Goal: Task Accomplishment & Management: Complete application form

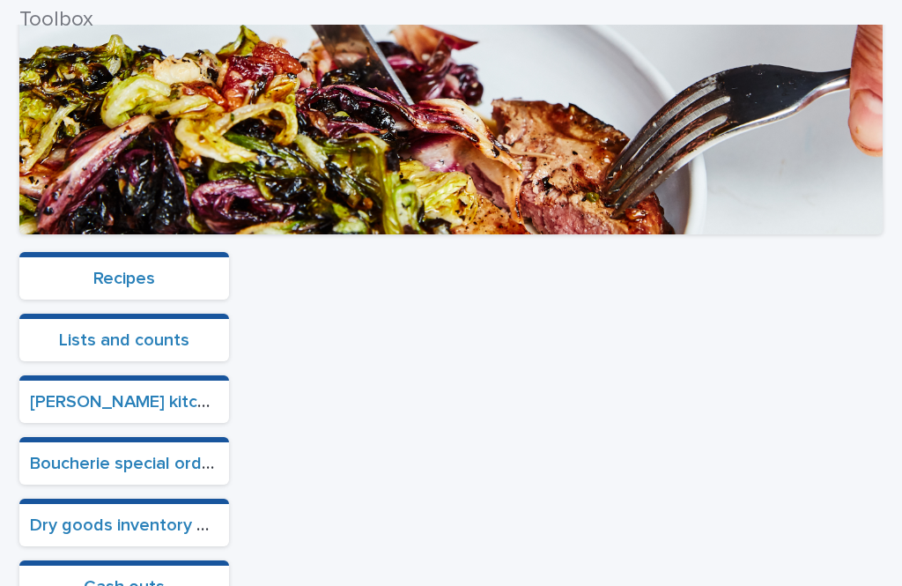
scroll to position [424, 0]
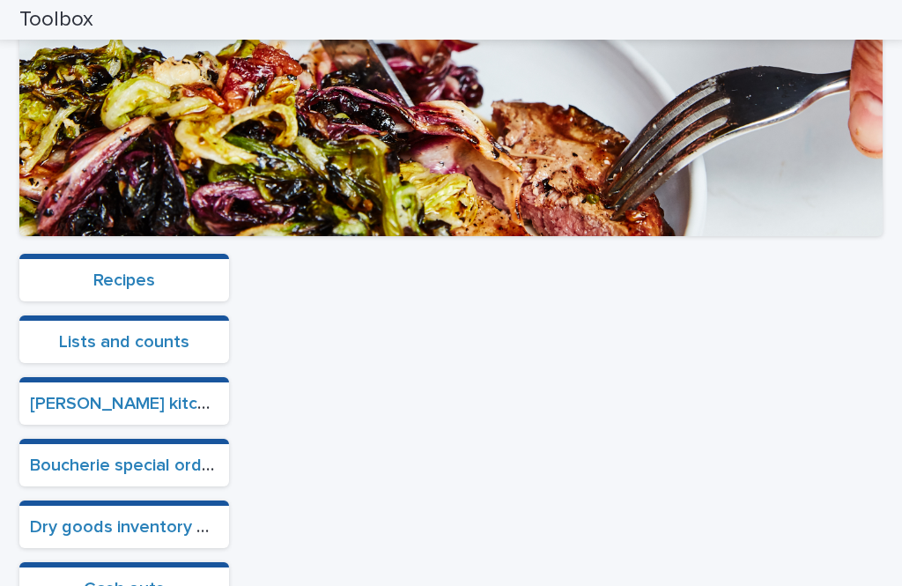
click at [101, 580] on link "Cash outs" at bounding box center [124, 589] width 81 height 18
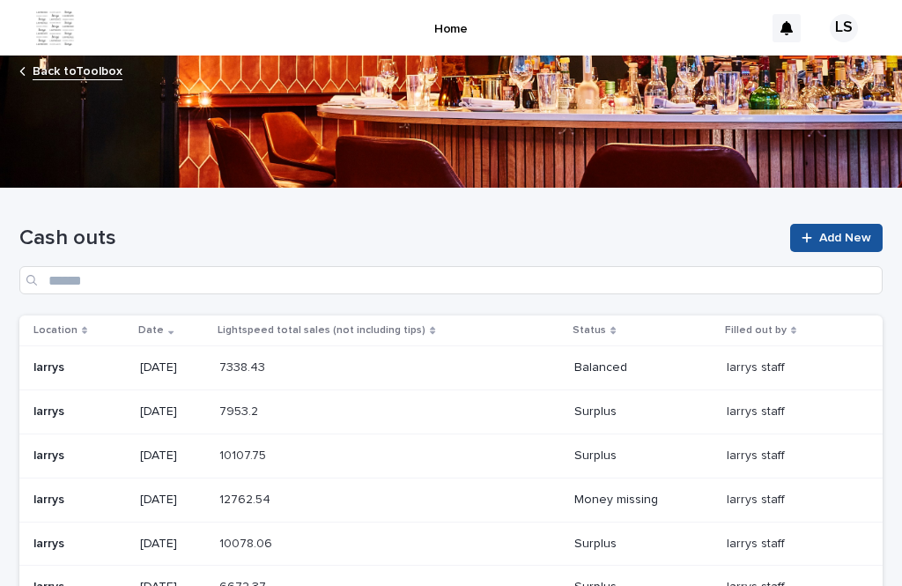
click at [821, 232] on span "Add New" at bounding box center [845, 238] width 52 height 12
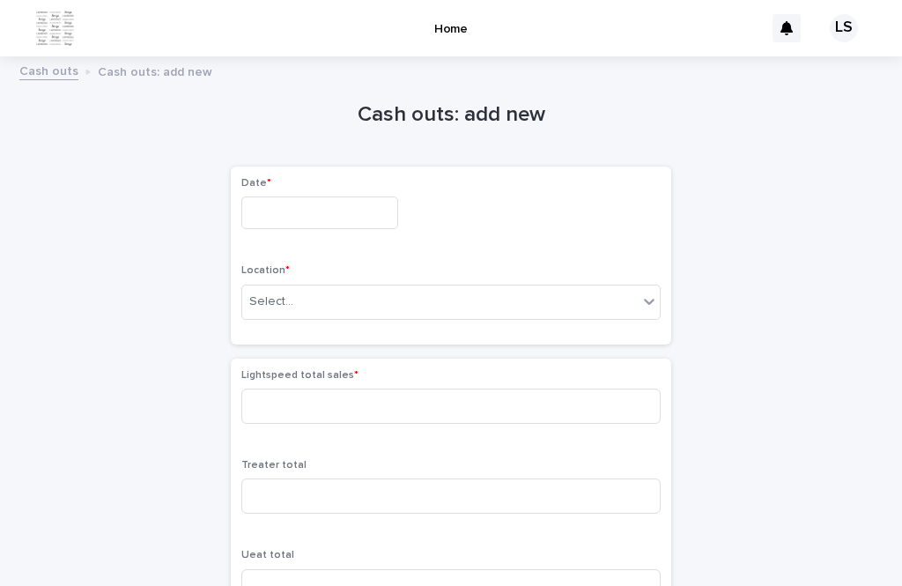
click at [271, 196] on input "text" at bounding box center [319, 212] width 157 height 33
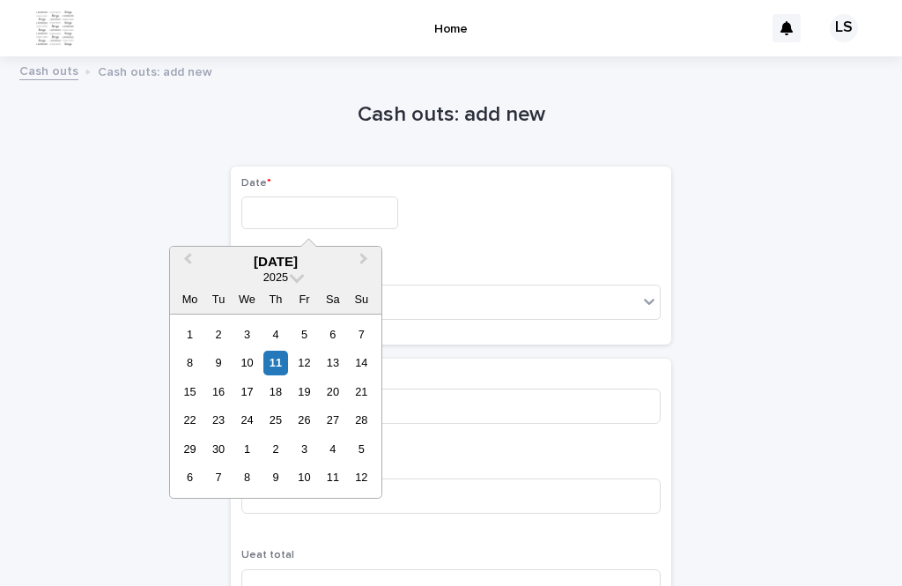
click at [272, 351] on div "11" at bounding box center [275, 363] width 24 height 24
type input "*********"
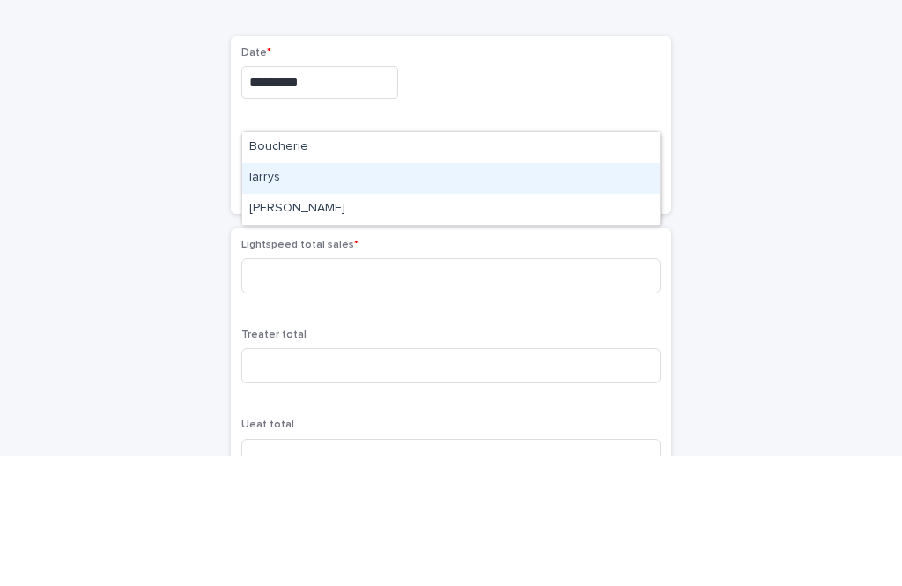
click at [267, 293] on div "larrys" at bounding box center [451, 308] width 418 height 31
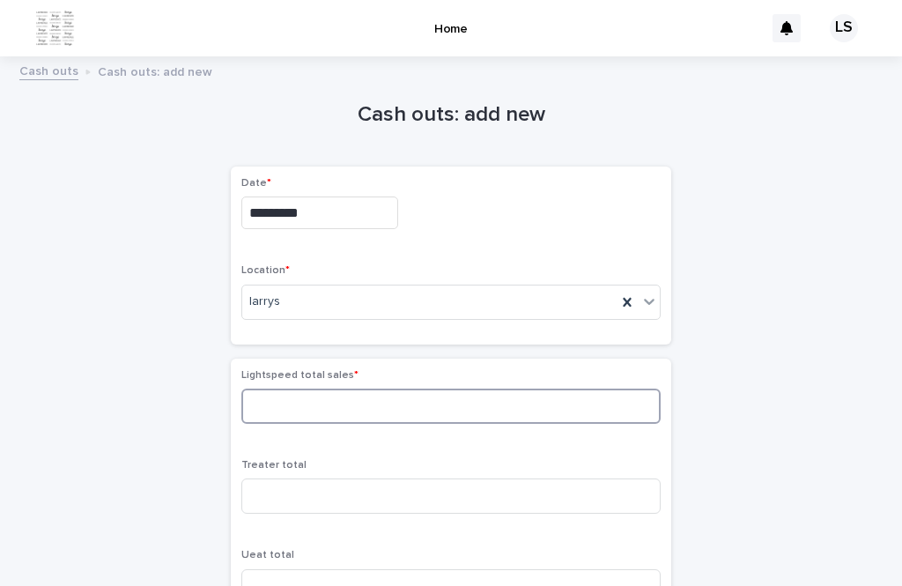
click at [287, 388] on input at bounding box center [450, 405] width 419 height 35
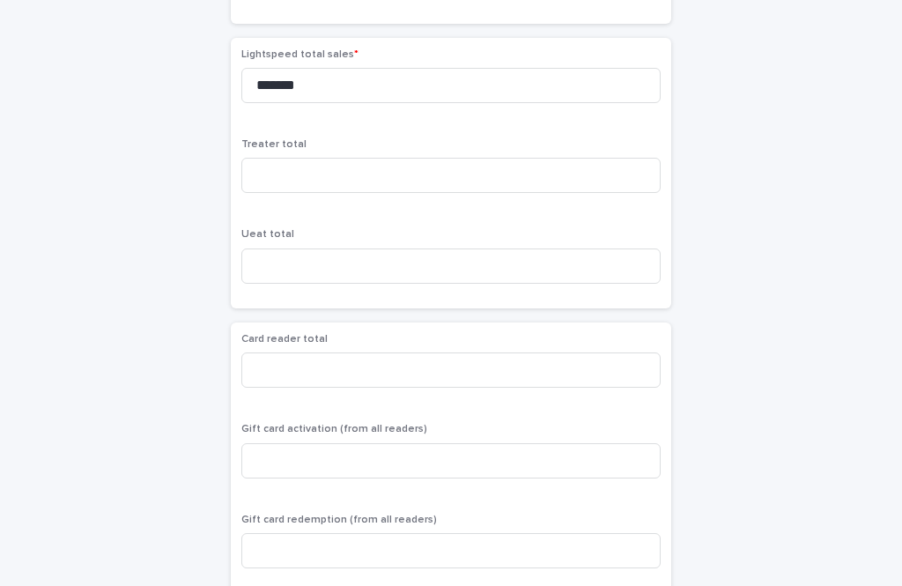
scroll to position [317, 0]
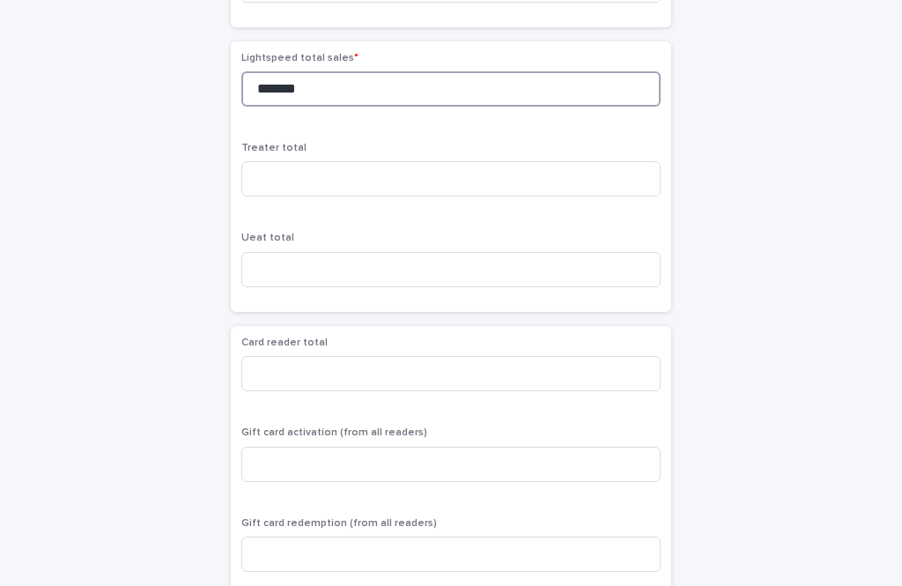
type input "*******"
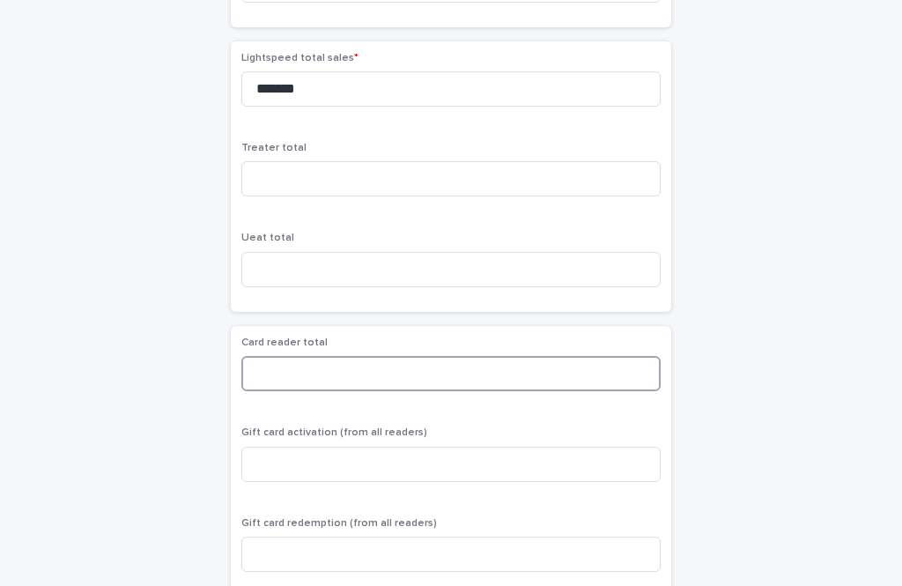
click at [280, 356] on input at bounding box center [450, 373] width 419 height 35
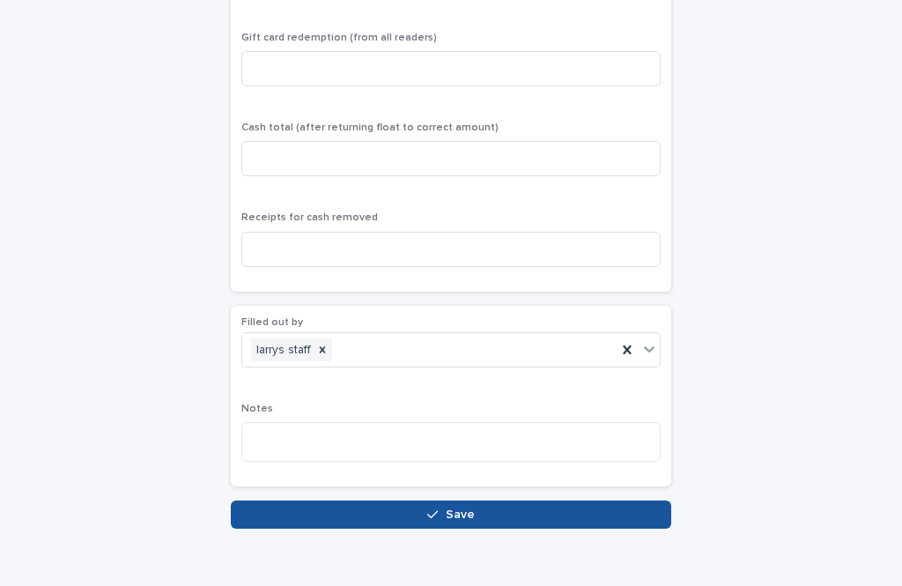
scroll to position [801, 0]
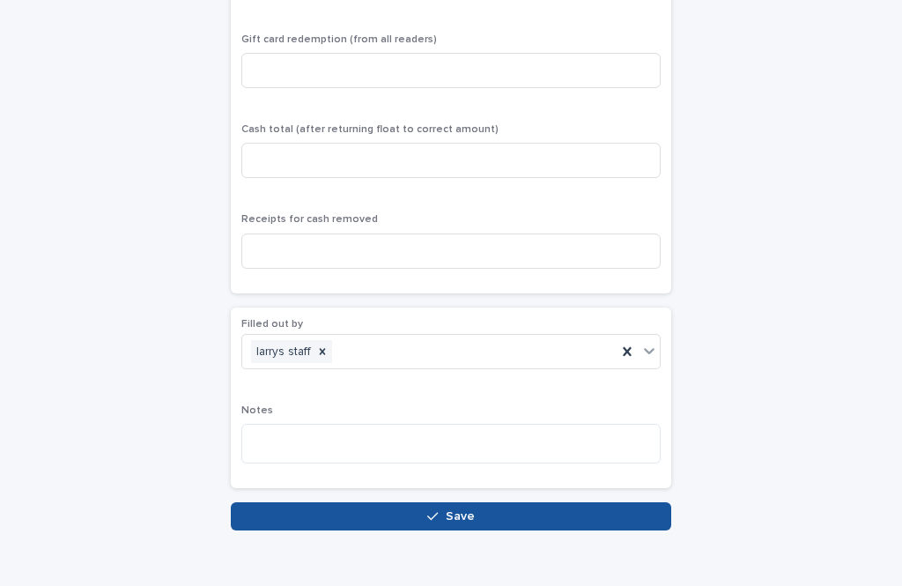
type input "*******"
click at [423, 502] on button "Save" at bounding box center [451, 516] width 440 height 28
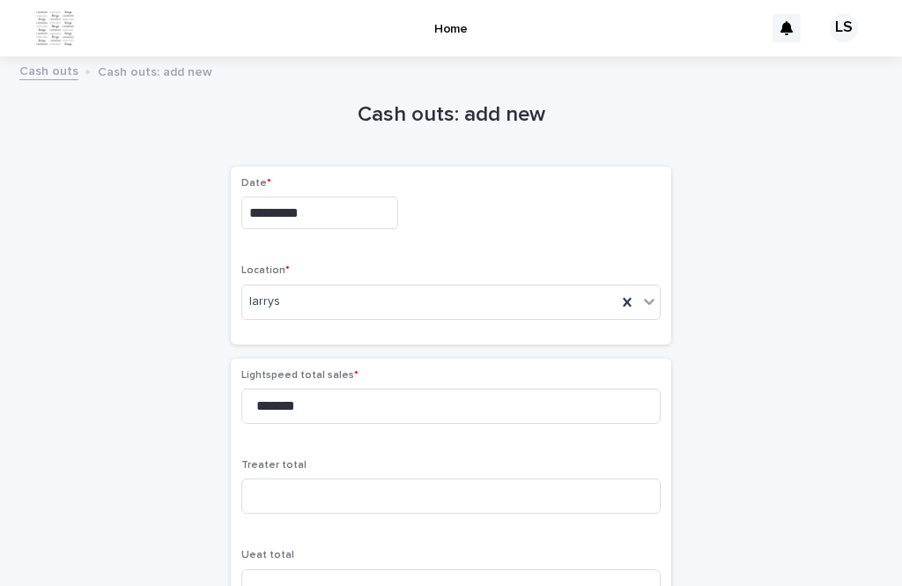
scroll to position [0, 0]
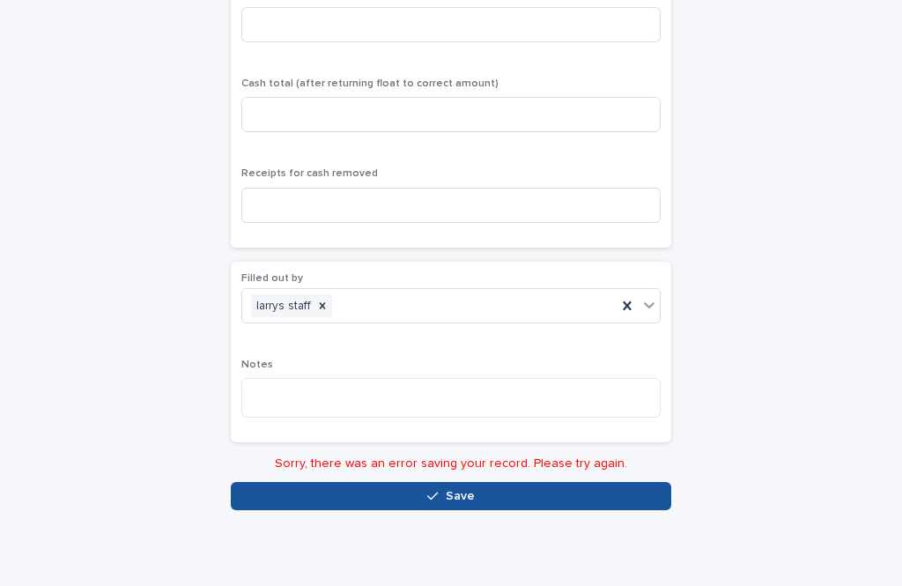
click at [472, 490] on span "Save" at bounding box center [460, 496] width 29 height 12
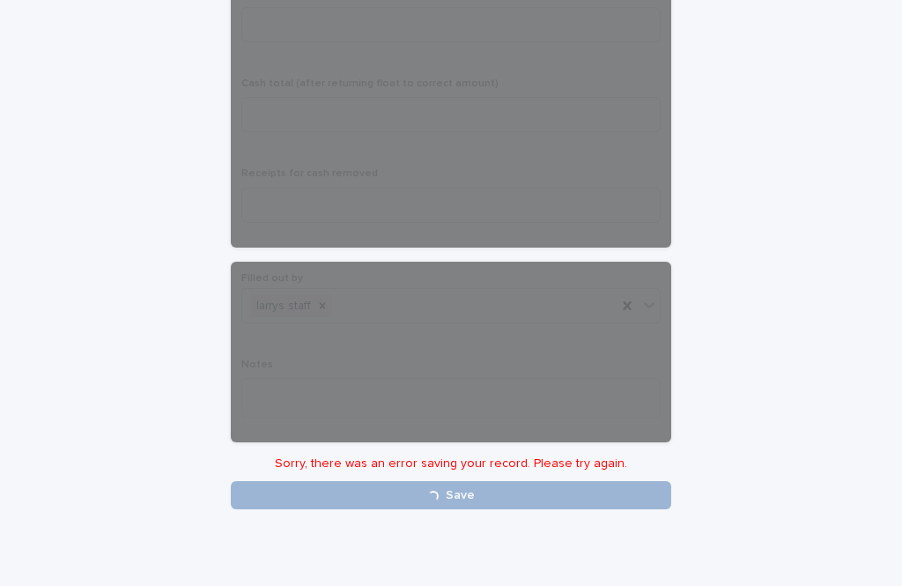
scroll to position [822, 0]
